Goal: Information Seeking & Learning: Learn about a topic

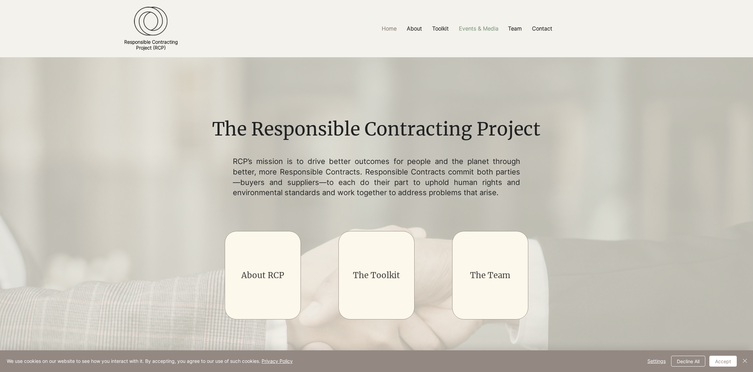
click at [471, 28] on p "Events & Media" at bounding box center [479, 28] width 46 height 15
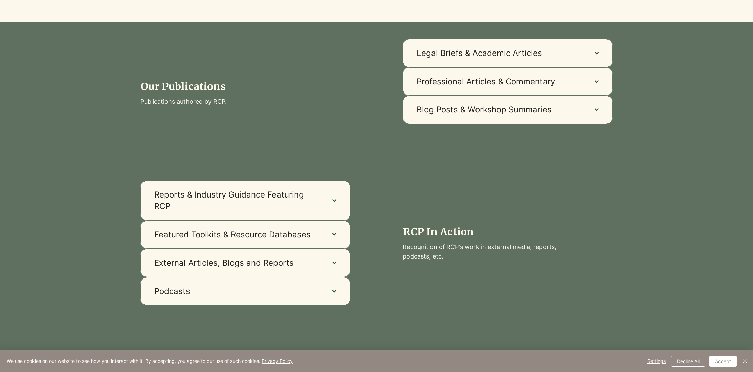
scroll to position [426, 0]
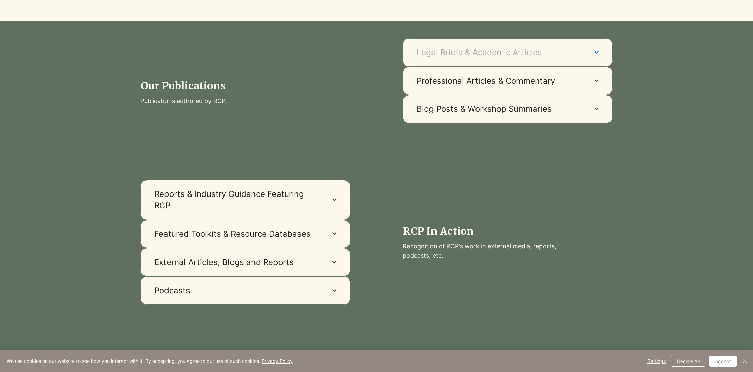
click at [543, 50] on span "Legal Briefs & Academic Articles" at bounding box center [499, 53] width 165 height 12
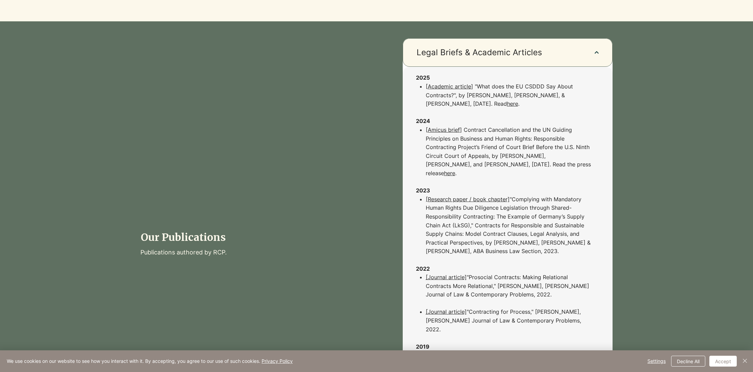
click at [507, 103] on link "here" at bounding box center [512, 103] width 11 height 7
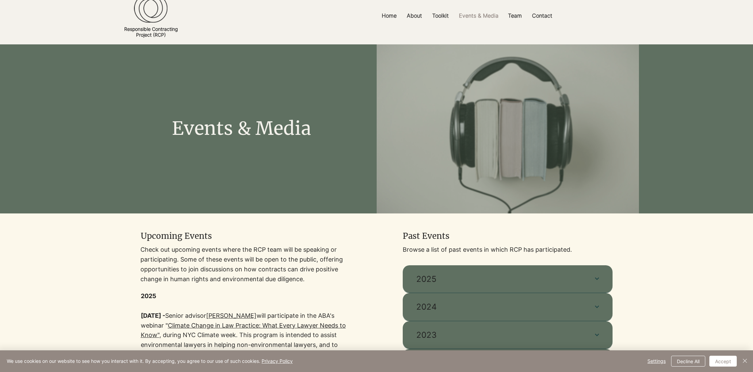
scroll to position [0, 0]
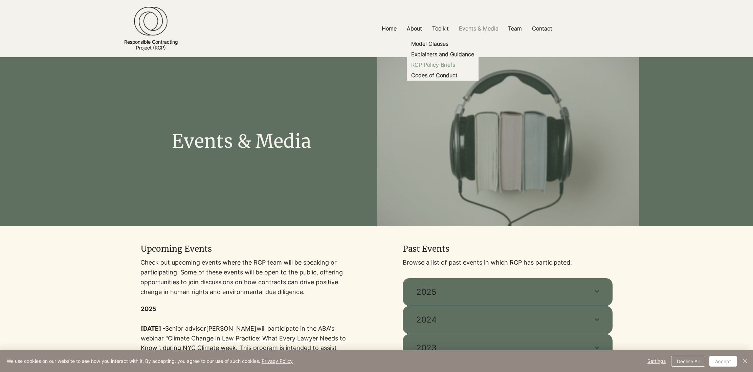
drag, startPoint x: 438, startPoint y: 64, endPoint x: 437, endPoint y: 67, distance: 3.5
click at [438, 64] on p "RCP Policy Briefs" at bounding box center [433, 65] width 49 height 10
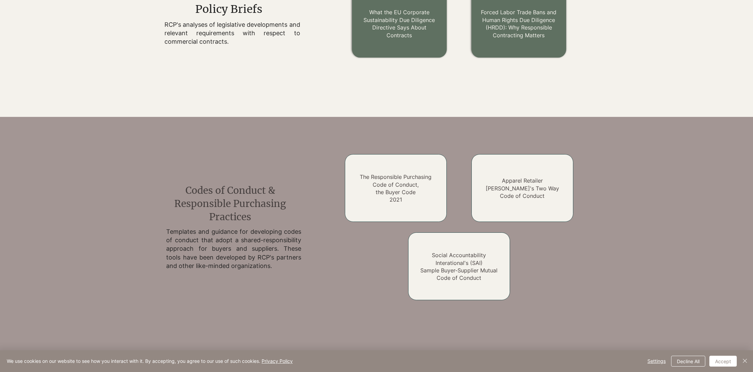
scroll to position [890, 0]
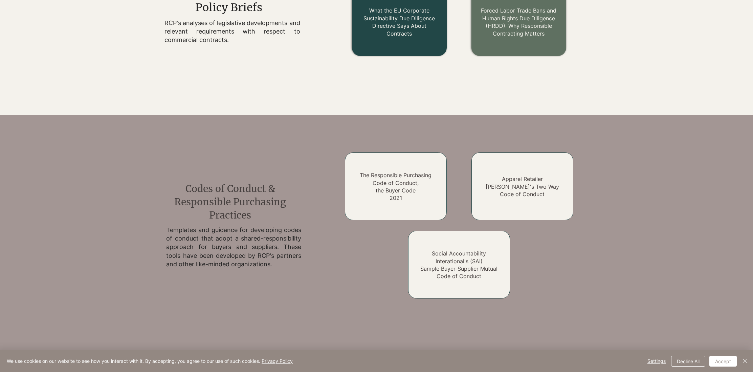
drag, startPoint x: 409, startPoint y: 25, endPoint x: 415, endPoint y: 57, distance: 31.7
click at [409, 25] on link "What the EU Corporate Sustainability Due Diligence Directive Says About Contrac…" at bounding box center [399, 21] width 71 height 29
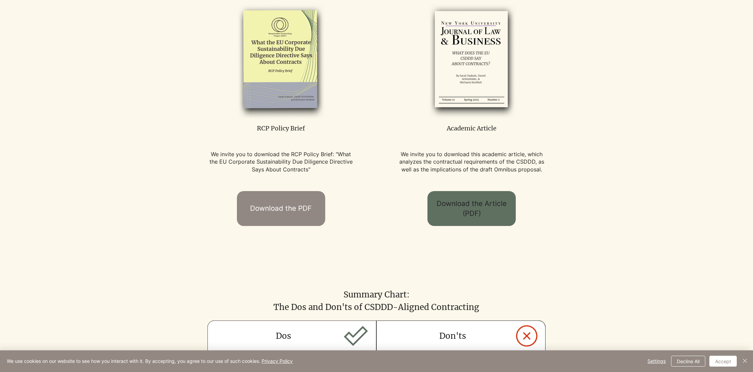
scroll to position [367, 0]
